Goal: Task Accomplishment & Management: Manage account settings

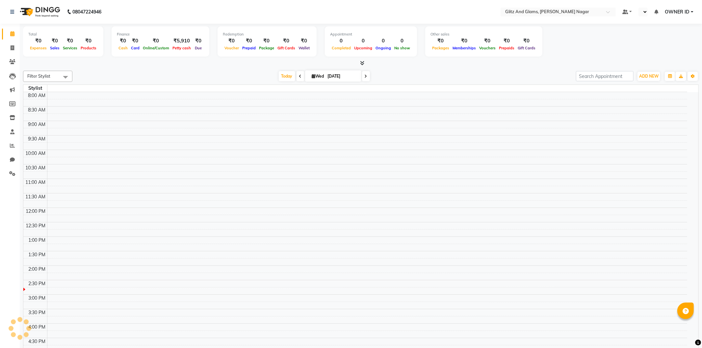
select select "en"
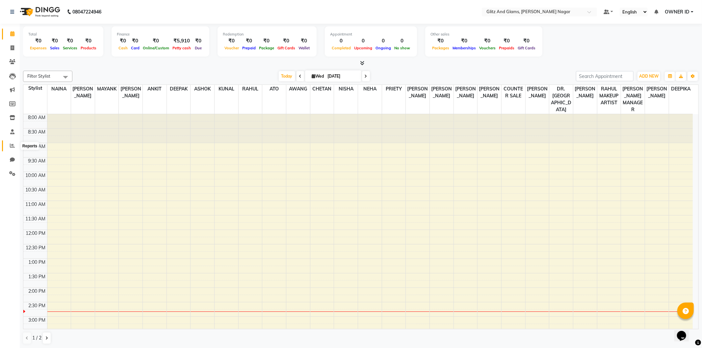
click at [10, 148] on icon at bounding box center [12, 145] width 5 height 5
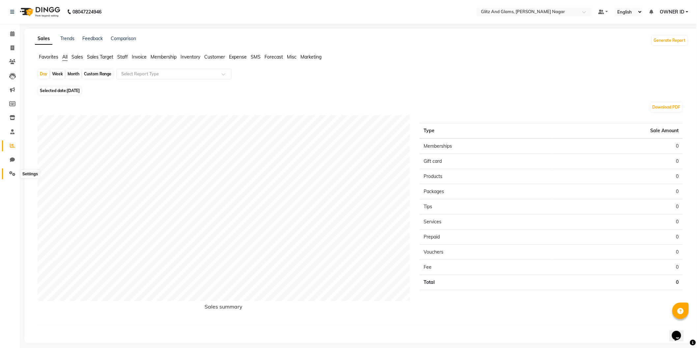
click at [11, 172] on icon at bounding box center [12, 173] width 6 height 5
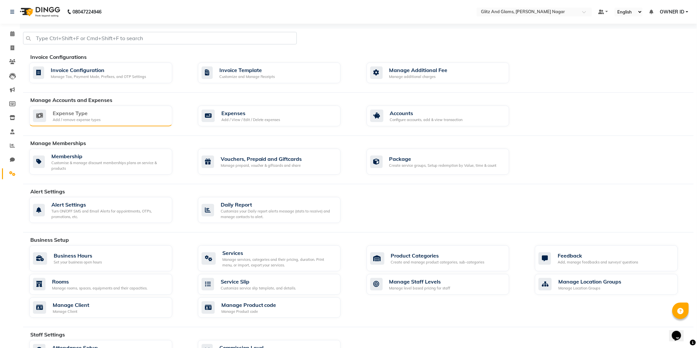
click at [101, 116] on div "Expense Type Add / remove expense types" at bounding box center [100, 115] width 134 height 13
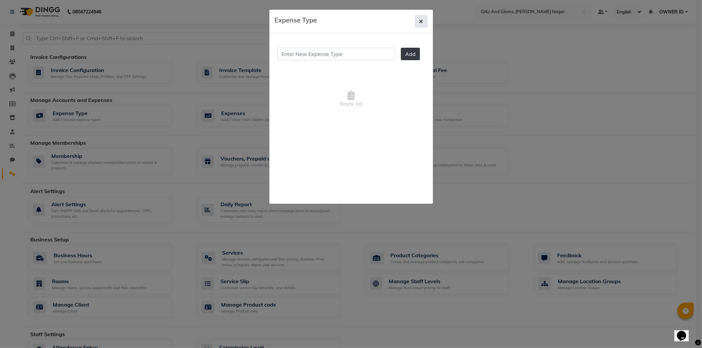
click at [418, 20] on button "button" at bounding box center [421, 21] width 13 height 13
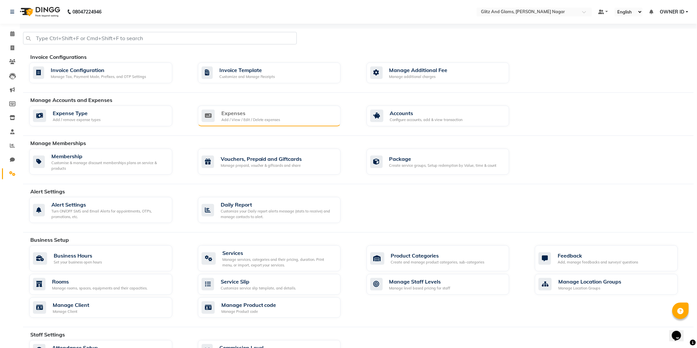
click at [271, 119] on div "Add / View / Edit / Delete expenses" at bounding box center [250, 120] width 59 height 6
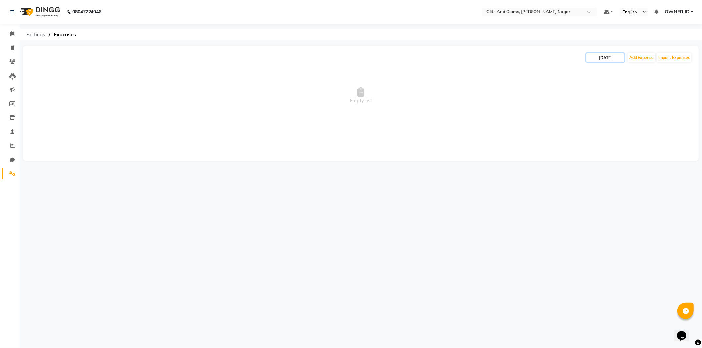
click at [607, 61] on input "[DATE]" at bounding box center [606, 57] width 38 height 9
select select "9"
select select "2025"
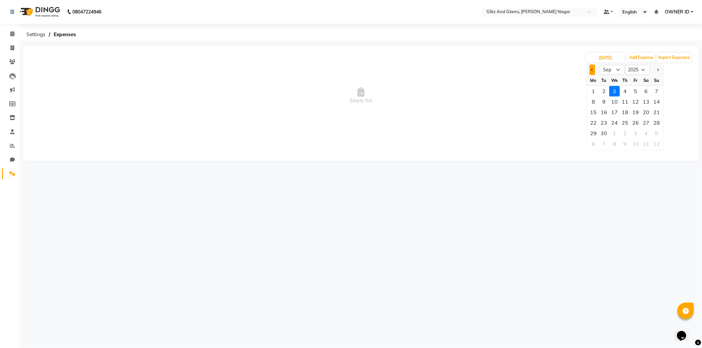
click at [591, 67] on button "Previous month" at bounding box center [593, 70] width 6 height 11
select select "8"
click at [627, 132] on div "28" at bounding box center [625, 133] width 11 height 11
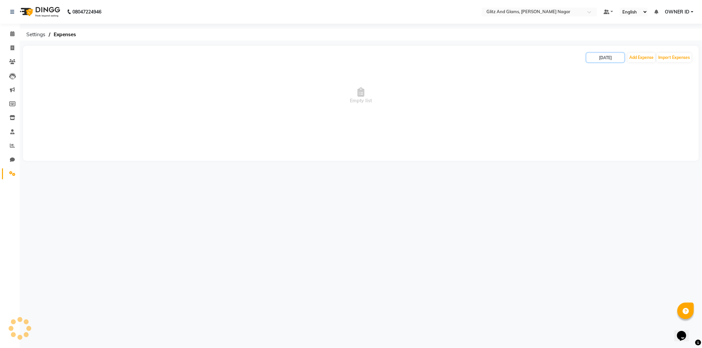
type input "[DATE]"
click at [291, 112] on span "Empty list" at bounding box center [361, 96] width 663 height 66
drag, startPoint x: 301, startPoint y: 95, endPoint x: 529, endPoint y: 34, distance: 236.7
click at [304, 94] on span "Empty list" at bounding box center [361, 96] width 663 height 66
click at [598, 54] on input "[DATE]" at bounding box center [606, 57] width 38 height 9
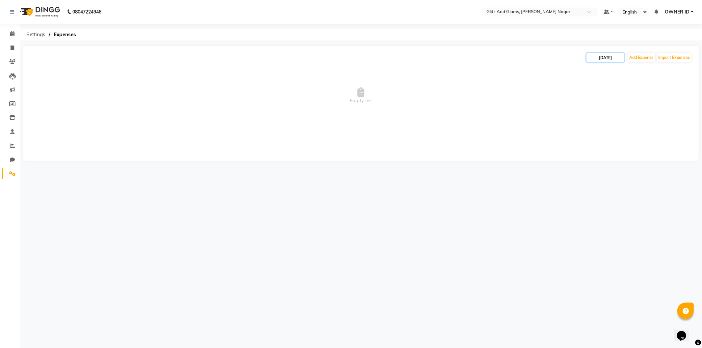
select select "8"
select select "2025"
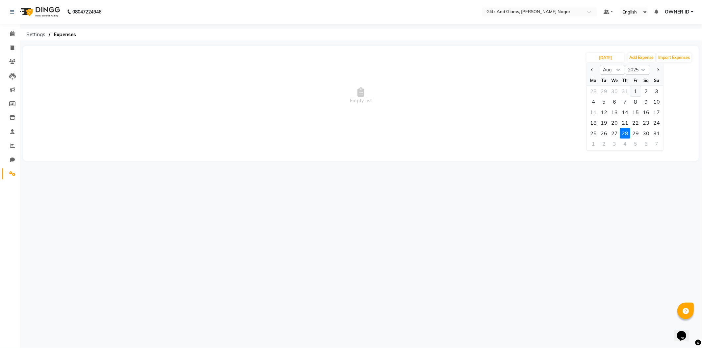
click at [635, 93] on div "1" at bounding box center [636, 91] width 11 height 11
type input "[DATE]"
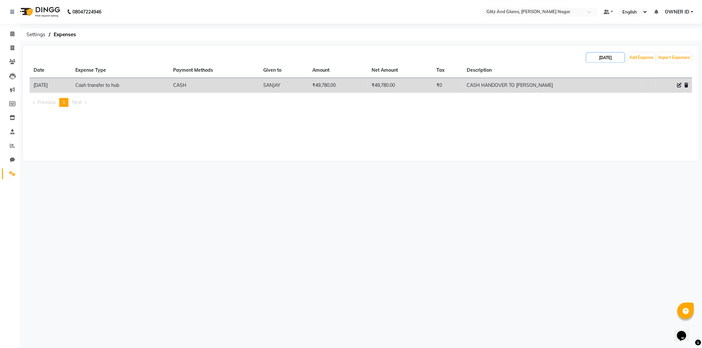
click at [617, 59] on input "[DATE]" at bounding box center [606, 57] width 38 height 9
select select "8"
select select "2025"
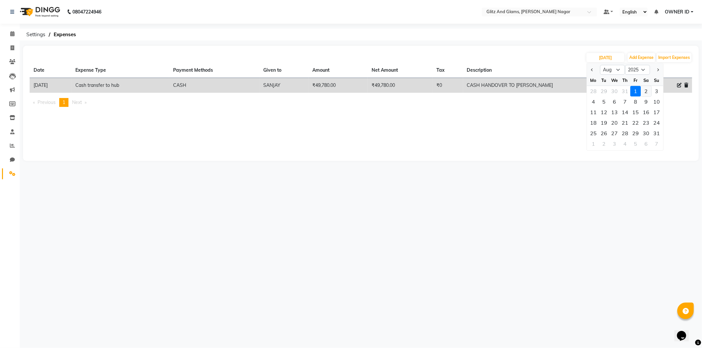
click at [647, 92] on div "2" at bounding box center [646, 91] width 11 height 11
type input "[DATE]"
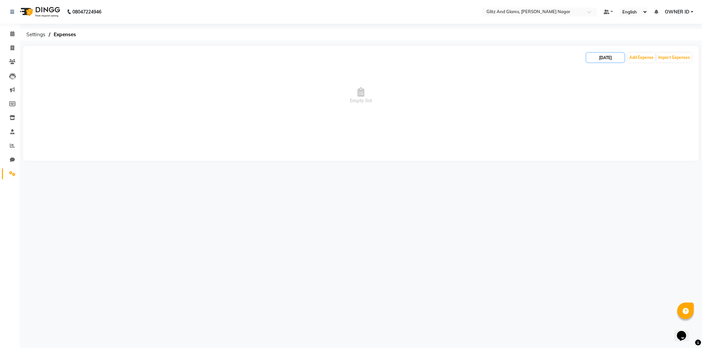
click at [607, 58] on input "[DATE]" at bounding box center [606, 57] width 38 height 9
select select "8"
select select "2025"
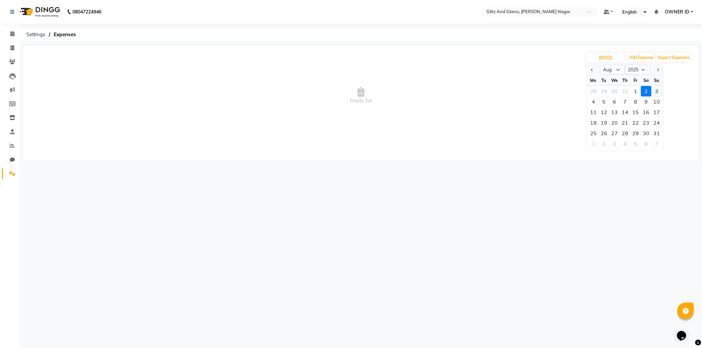
click at [659, 91] on div "3" at bounding box center [657, 91] width 11 height 11
type input "[DATE]"
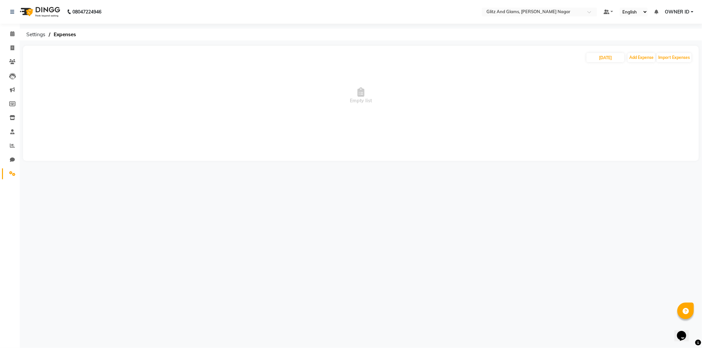
click at [605, 50] on div "[DATE] Add Expense Import Expenses Empty list" at bounding box center [361, 103] width 676 height 115
click at [605, 57] on input "[DATE]" at bounding box center [606, 57] width 38 height 9
select select "8"
select select "2025"
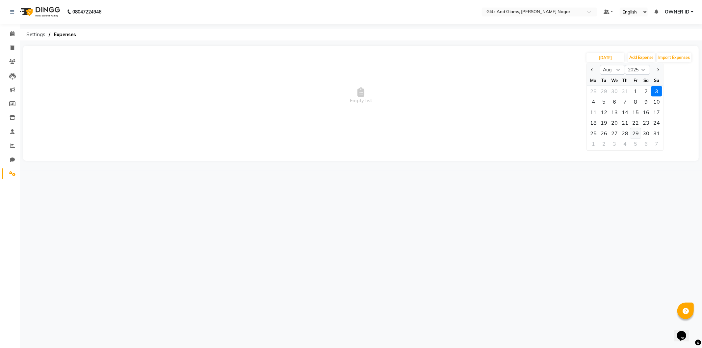
click at [636, 133] on div "29" at bounding box center [636, 133] width 11 height 11
type input "[DATE]"
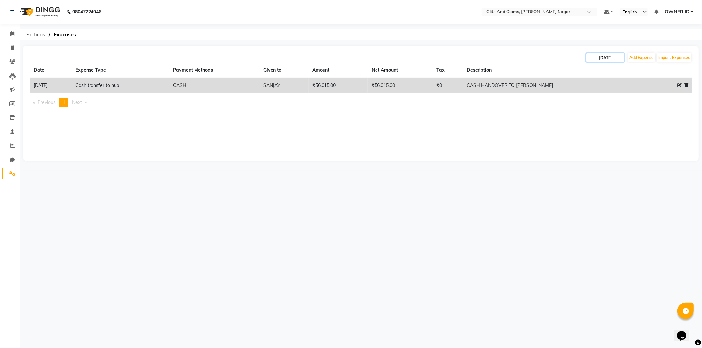
click at [611, 58] on input "[DATE]" at bounding box center [606, 57] width 38 height 9
select select "8"
select select "2025"
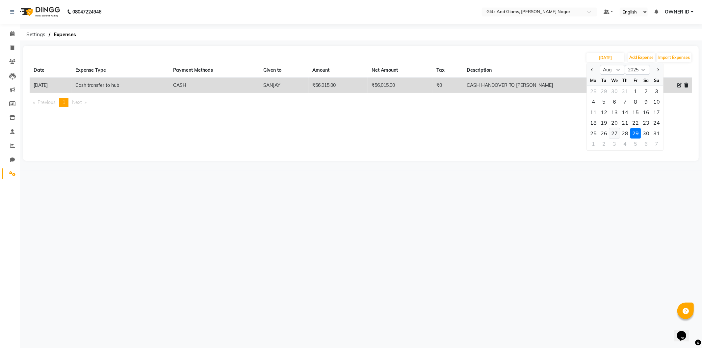
click at [614, 136] on div "27" at bounding box center [614, 133] width 11 height 11
type input "[DATE]"
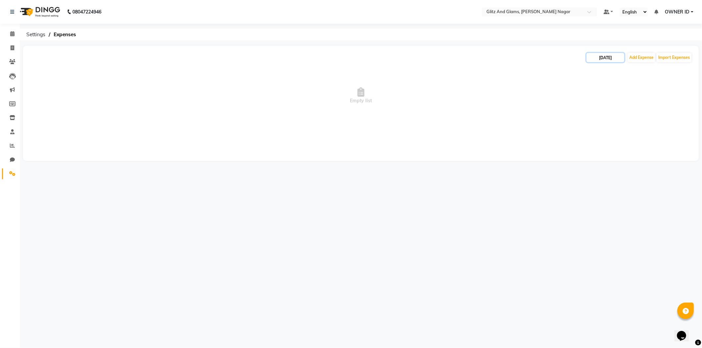
click at [600, 56] on input "[DATE]" at bounding box center [606, 57] width 38 height 9
select select "8"
select select "2025"
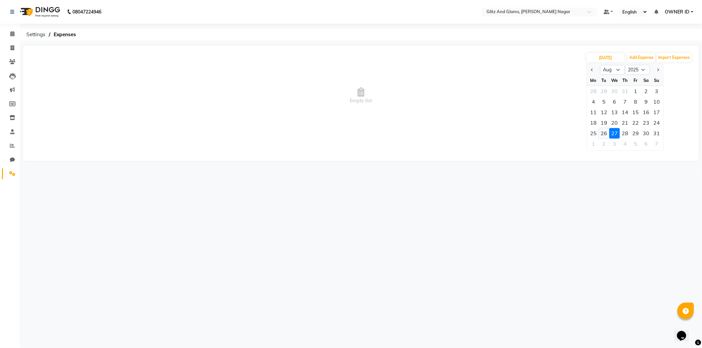
click at [604, 136] on div "26" at bounding box center [604, 133] width 11 height 11
type input "[DATE]"
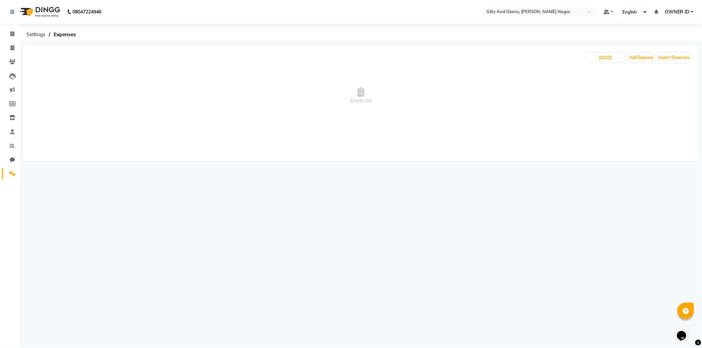
click at [595, 51] on div "[DATE] Add Expense Import Expenses Empty list" at bounding box center [361, 103] width 676 height 115
click at [598, 60] on input "[DATE]" at bounding box center [606, 57] width 38 height 9
select select "8"
select select "2025"
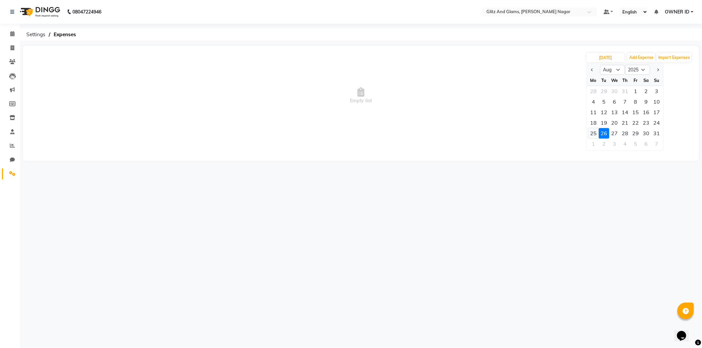
click at [593, 133] on div "25" at bounding box center [593, 133] width 11 height 11
type input "[DATE]"
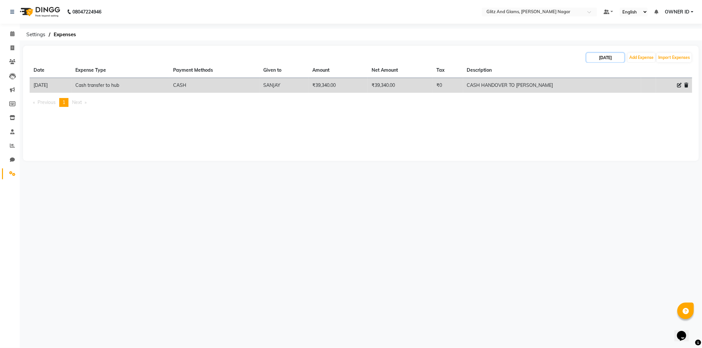
click at [618, 60] on input "[DATE]" at bounding box center [606, 57] width 38 height 9
select select "8"
select select "2025"
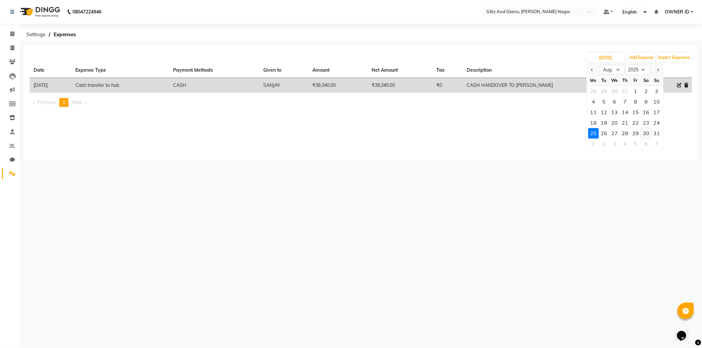
click at [646, 133] on div "30" at bounding box center [646, 133] width 11 height 11
type input "[DATE]"
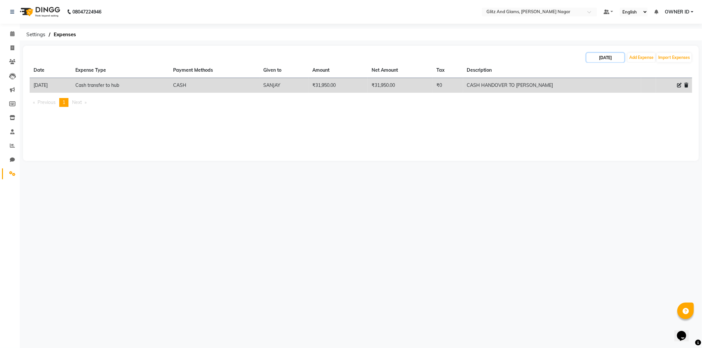
click at [617, 59] on input "[DATE]" at bounding box center [606, 57] width 38 height 9
select select "8"
select select "2025"
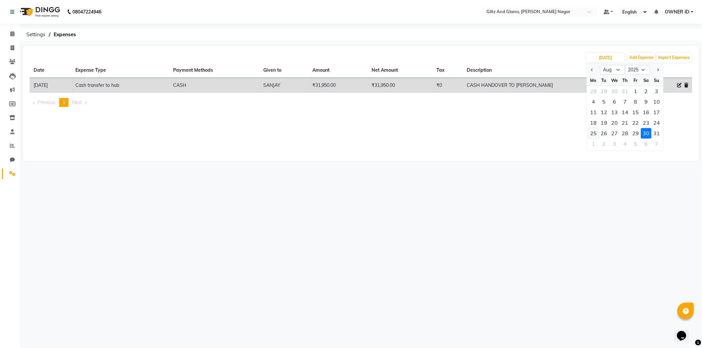
click at [595, 133] on div "25" at bounding box center [593, 133] width 11 height 11
type input "[DATE]"
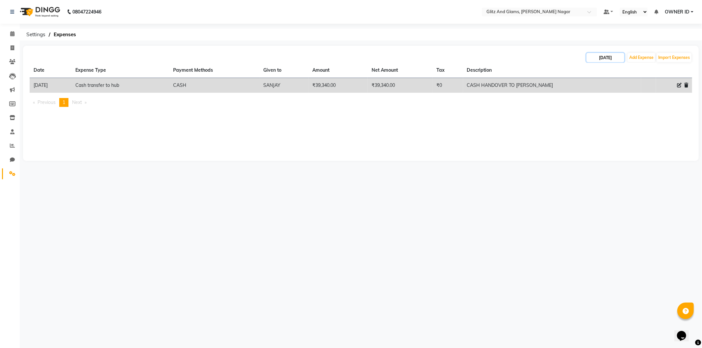
click at [590, 61] on input "[DATE]" at bounding box center [606, 57] width 38 height 9
select select "8"
select select "2025"
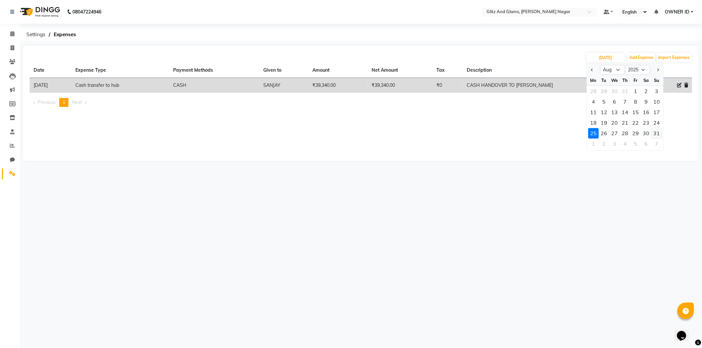
click at [660, 130] on div "31" at bounding box center [657, 133] width 11 height 11
type input "[DATE]"
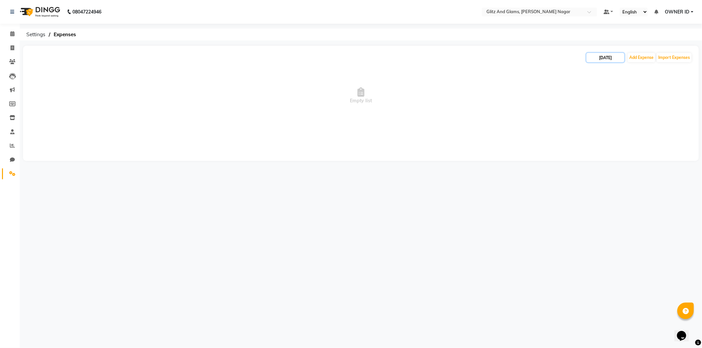
click at [604, 55] on input "[DATE]" at bounding box center [606, 57] width 38 height 9
select select "8"
select select "2025"
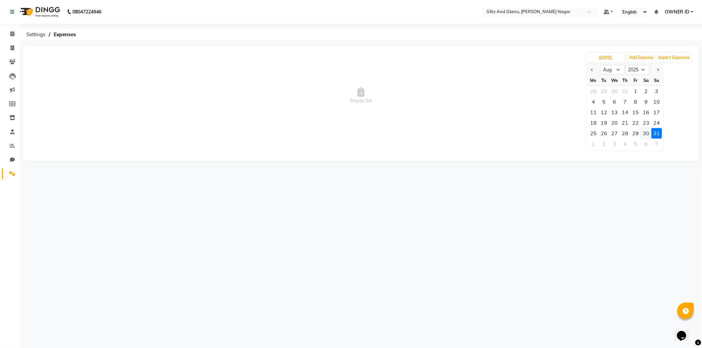
click at [647, 131] on div "30" at bounding box center [646, 133] width 11 height 11
type input "[DATE]"
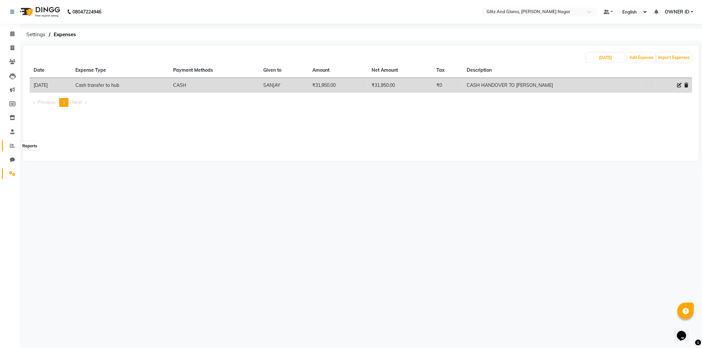
click at [12, 149] on span at bounding box center [13, 146] width 12 height 8
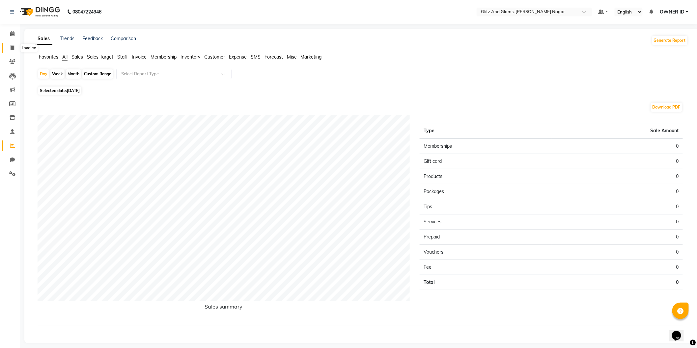
click at [8, 49] on span at bounding box center [13, 48] width 12 height 8
select select "service"
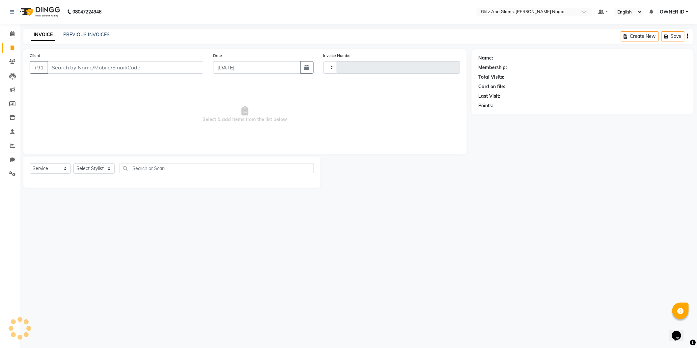
type input "1718"
select select "8316"
click at [78, 32] on link "PREVIOUS INVOICES" at bounding box center [86, 35] width 46 height 6
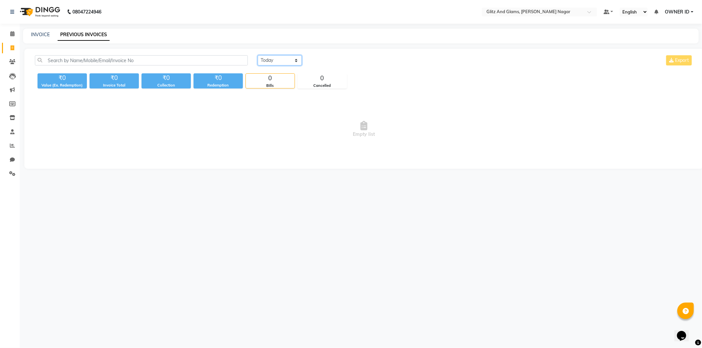
drag, startPoint x: 285, startPoint y: 57, endPoint x: 285, endPoint y: 61, distance: 4.3
click at [285, 57] on select "[DATE] [DATE] Custom Range" at bounding box center [280, 60] width 44 height 10
select select "range"
click at [258, 55] on select "[DATE] [DATE] Custom Range" at bounding box center [280, 60] width 44 height 10
click at [325, 61] on input "[DATE]" at bounding box center [333, 60] width 46 height 9
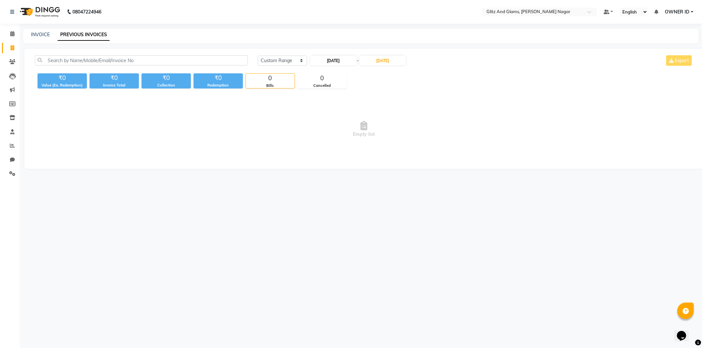
select select "9"
select select "2025"
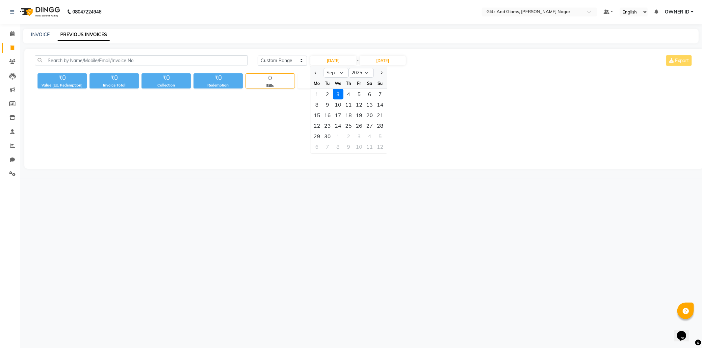
click at [320, 73] on div at bounding box center [316, 72] width 13 height 11
click at [313, 72] on button "Previous month" at bounding box center [316, 72] width 6 height 11
select select "8"
click at [380, 133] on div "31" at bounding box center [380, 136] width 11 height 11
type input "[DATE]"
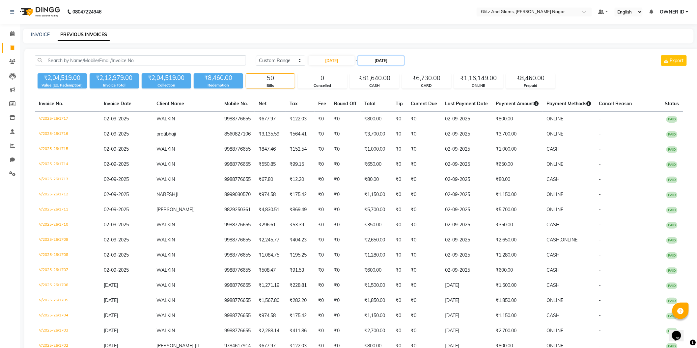
click at [387, 58] on input "[DATE]" at bounding box center [381, 60] width 46 height 9
click at [365, 71] on button "Previous month" at bounding box center [366, 72] width 6 height 11
select select "8"
click at [427, 135] on div "31" at bounding box center [430, 136] width 11 height 11
type input "[DATE]"
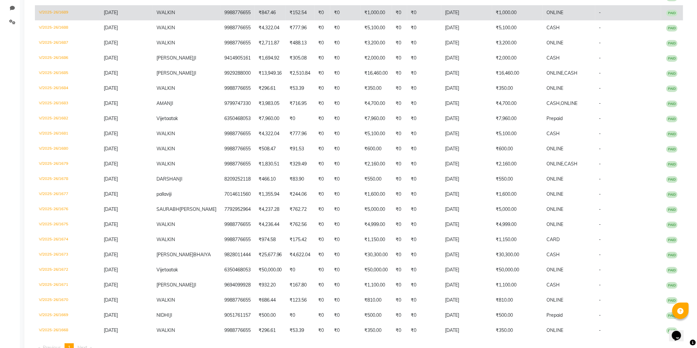
scroll to position [175, 0]
